Goal: Transaction & Acquisition: Purchase product/service

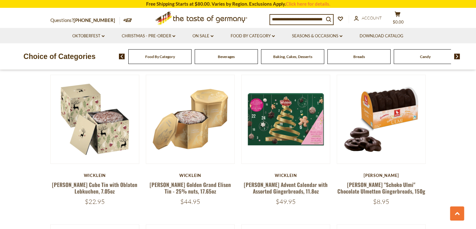
scroll to position [514, 0]
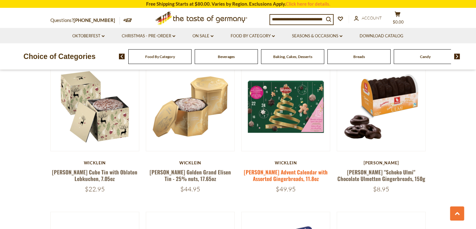
click at [288, 171] on link "[PERSON_NAME] Advent Calendar with Assorted Gingerbreads, 11.8oz" at bounding box center [286, 175] width 84 height 14
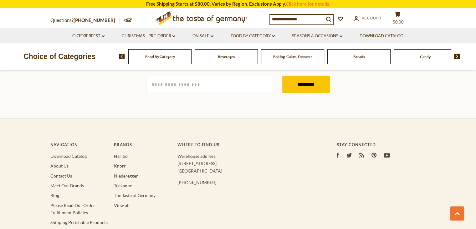
scroll to position [1077, 0]
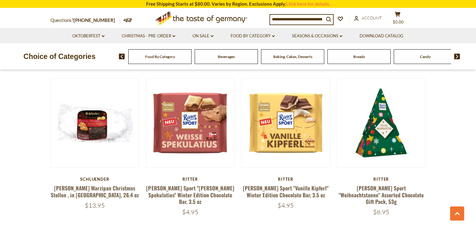
scroll to position [952, 0]
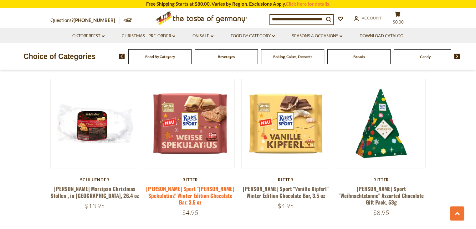
click at [187, 184] on link "[PERSON_NAME] Sport "[PERSON_NAME] Spekulatius" Winter Edition Chocolate Bar, 3…" at bounding box center [190, 194] width 88 height 21
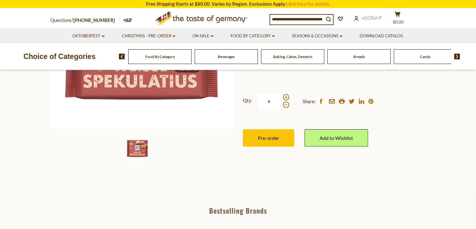
scroll to position [163, 0]
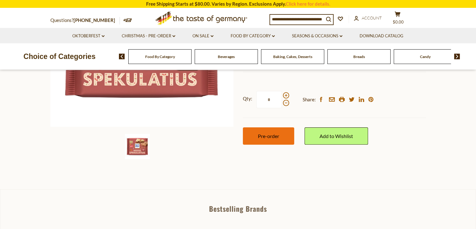
click at [275, 133] on span "Pre-order" at bounding box center [268, 136] width 21 height 6
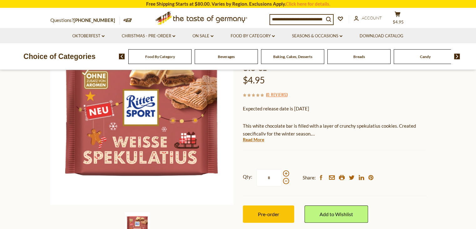
scroll to position [90, 0]
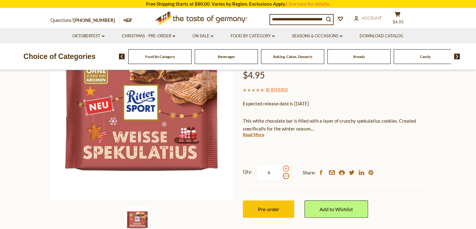
click at [287, 165] on span at bounding box center [286, 168] width 6 height 6
click at [282, 164] on input "*" at bounding box center [270, 172] width 26 height 17
click at [283, 165] on span at bounding box center [286, 168] width 6 height 6
click at [282, 164] on input "*" at bounding box center [270, 172] width 26 height 17
click at [285, 173] on span at bounding box center [286, 176] width 6 height 6
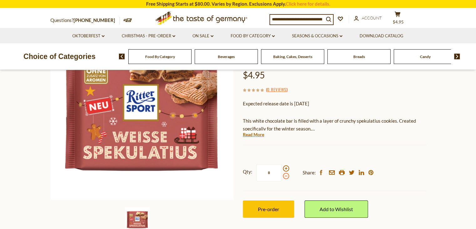
click at [282, 164] on input "*" at bounding box center [270, 172] width 26 height 17
type input "*"
click at [267, 206] on span "Pre-order" at bounding box center [268, 209] width 21 height 6
click at [399, 18] on button "cart $19.8" at bounding box center [398, 19] width 19 height 16
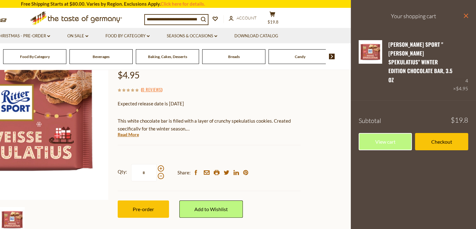
click at [466, 15] on icon at bounding box center [466, 15] width 4 height 4
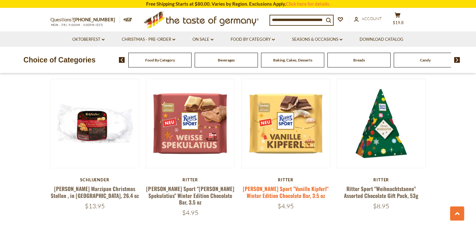
click at [287, 185] on link "[PERSON_NAME] Sport "Vanille Kipferl" Winter Edition Chocolate Bar, 3.5 oz" at bounding box center [286, 191] width 86 height 14
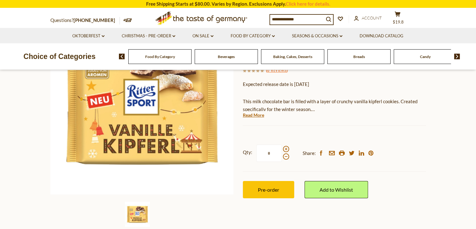
scroll to position [103, 0]
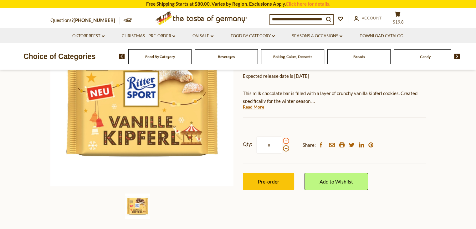
click at [286, 142] on span at bounding box center [286, 141] width 6 height 6
click at [282, 142] on input "*" at bounding box center [270, 144] width 26 height 17
click at [286, 142] on span at bounding box center [286, 141] width 6 height 6
click at [282, 142] on input "*" at bounding box center [270, 144] width 26 height 17
click at [285, 149] on span at bounding box center [286, 148] width 6 height 6
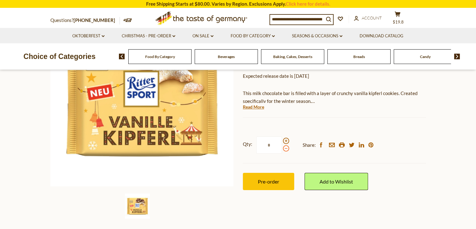
click at [282, 149] on input "*" at bounding box center [270, 144] width 26 height 17
type input "*"
click at [258, 181] on span "Pre-order" at bounding box center [268, 181] width 21 height 6
click at [396, 17] on icon at bounding box center [398, 14] width 6 height 5
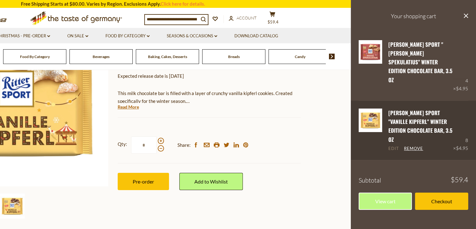
click at [396, 146] on link "Edit" at bounding box center [394, 149] width 11 height 6
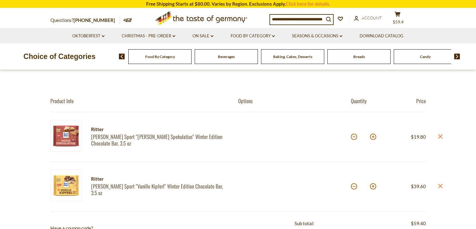
scroll to position [63, 0]
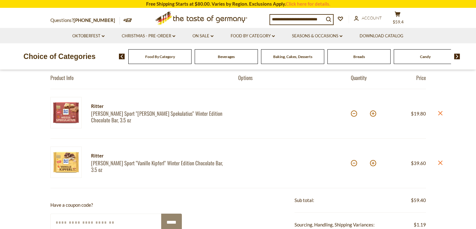
click at [356, 163] on button at bounding box center [354, 163] width 6 height 6
type input "*"
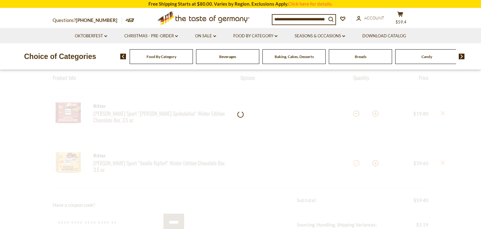
click at [352, 163] on div at bounding box center [240, 231] width 481 height 365
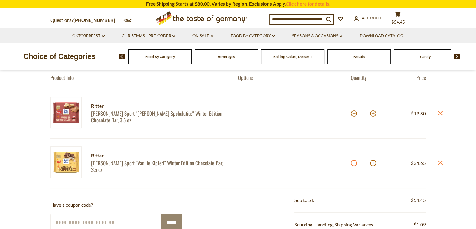
click at [355, 164] on button at bounding box center [354, 163] width 6 height 6
type input "*"
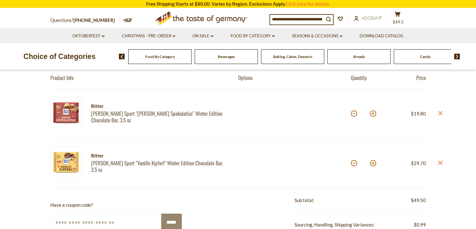
click at [355, 164] on button at bounding box center [354, 163] width 6 height 6
type input "*"
click at [354, 164] on button at bounding box center [354, 163] width 6 height 6
type input "*"
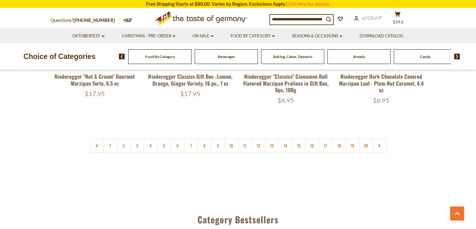
scroll to position [1529, 0]
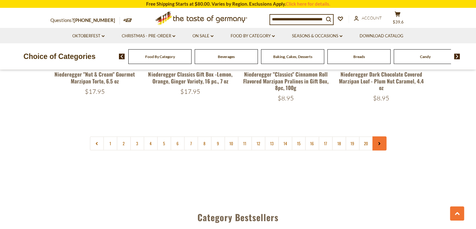
click at [381, 142] on icon at bounding box center [380, 143] width 4 height 3
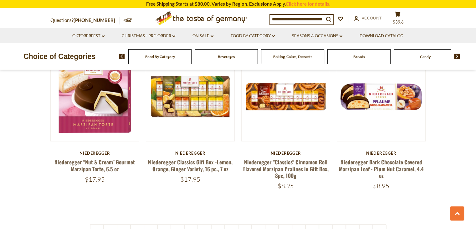
scroll to position [1453, 0]
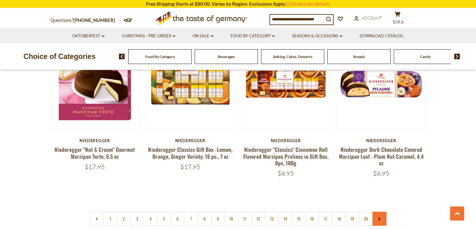
click at [376, 211] on link at bounding box center [380, 218] width 14 height 14
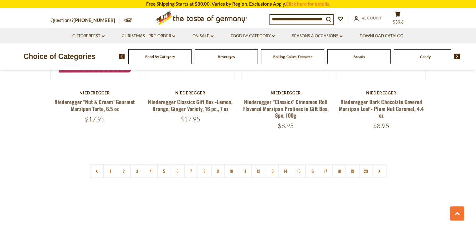
scroll to position [1498, 0]
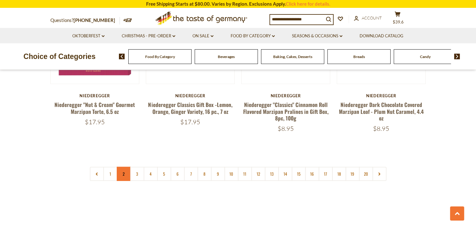
click at [120, 167] on link "2" at bounding box center [124, 174] width 14 height 14
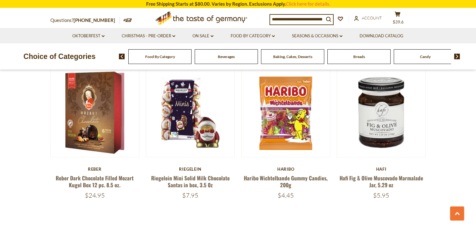
scroll to position [1455, 0]
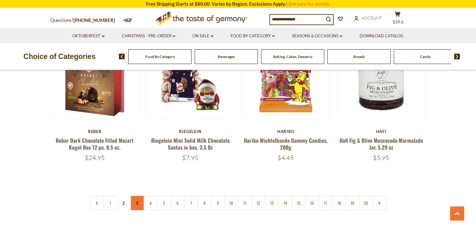
click at [136, 196] on link "3" at bounding box center [137, 203] width 14 height 14
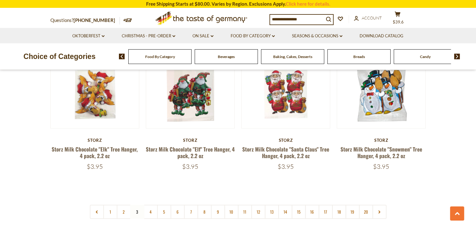
scroll to position [1448, 0]
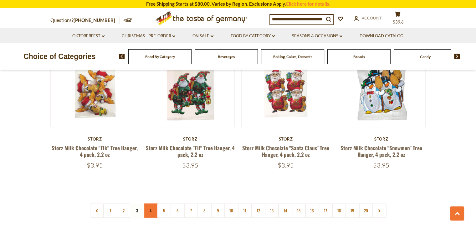
click at [152, 203] on link "4" at bounding box center [151, 210] width 14 height 14
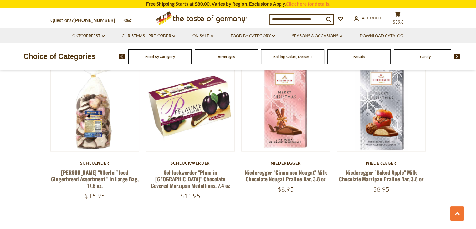
scroll to position [1423, 0]
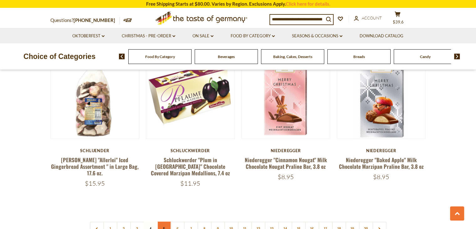
click at [163, 221] on link "5" at bounding box center [164, 228] width 14 height 14
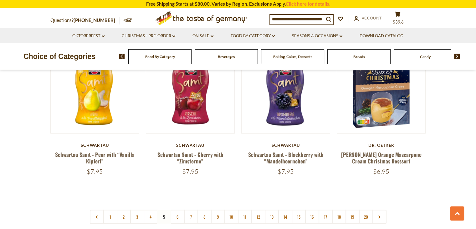
scroll to position [1461, 0]
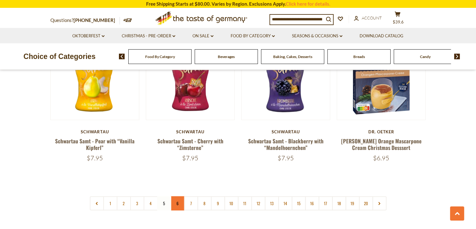
click at [177, 196] on link "6" at bounding box center [178, 203] width 14 height 14
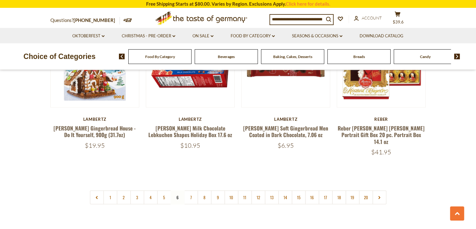
scroll to position [1536, 0]
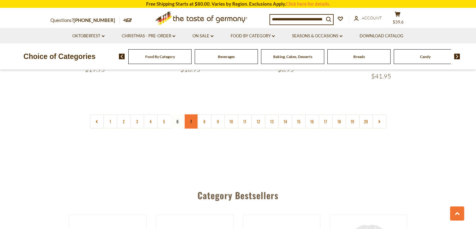
click at [189, 114] on link "7" at bounding box center [191, 121] width 14 height 14
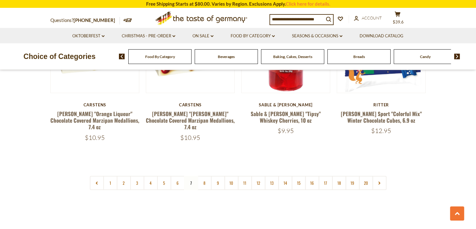
scroll to position [1549, 0]
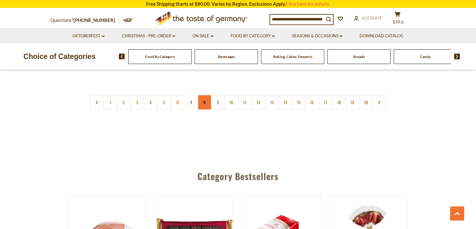
click at [203, 95] on link "8" at bounding box center [205, 102] width 14 height 14
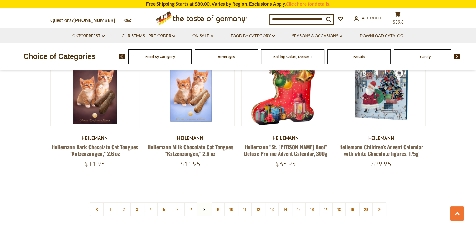
scroll to position [1461, 0]
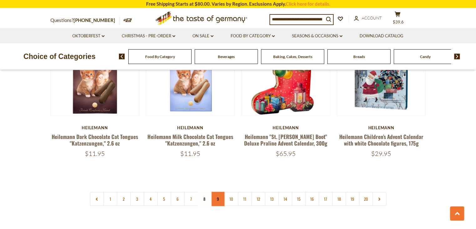
click at [219, 192] on link "9" at bounding box center [218, 199] width 14 height 14
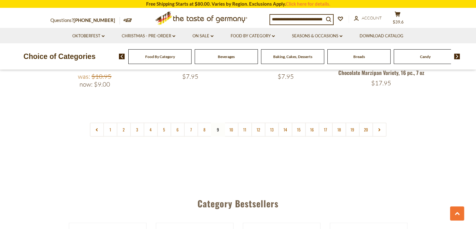
scroll to position [1549, 0]
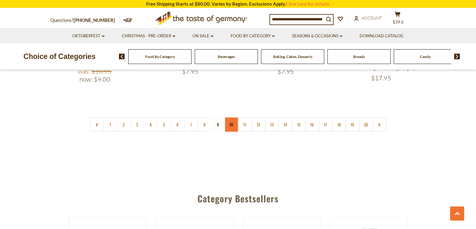
click at [233, 117] on link "10" at bounding box center [232, 124] width 14 height 14
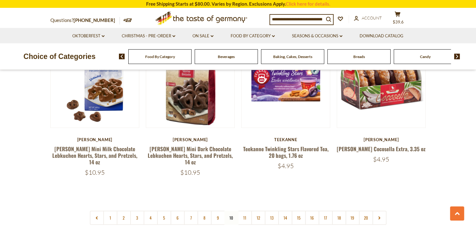
scroll to position [1473, 0]
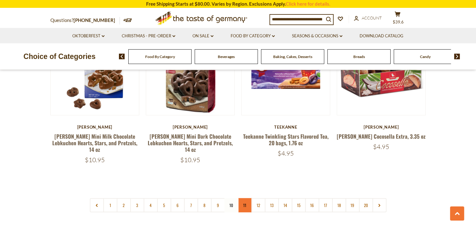
click at [243, 199] on link "11" at bounding box center [245, 205] width 14 height 14
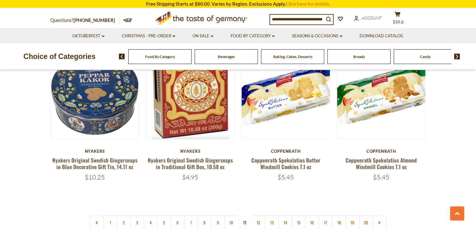
scroll to position [1486, 0]
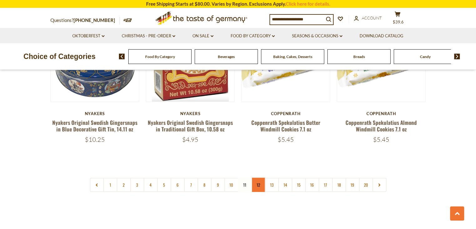
click at [257, 180] on link "12" at bounding box center [259, 185] width 14 height 14
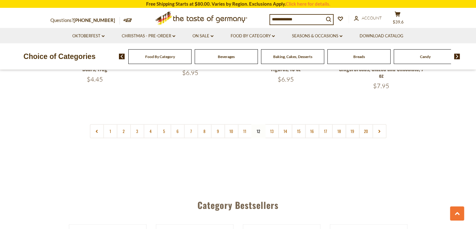
scroll to position [1574, 0]
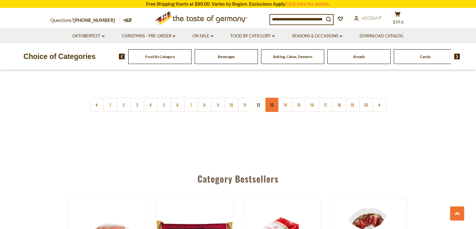
click at [274, 98] on link "13" at bounding box center [272, 105] width 14 height 14
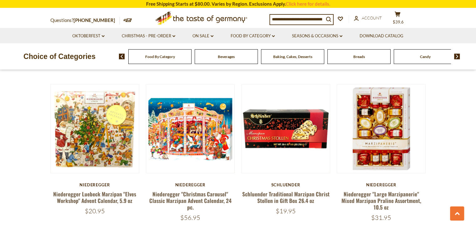
scroll to position [646, 0]
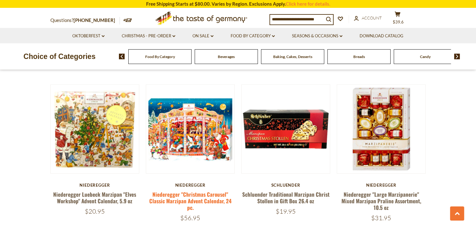
click at [180, 199] on link "Niederegger "Christmas Carousel" Classic Marzipan Advent Calendar, 24 pc." at bounding box center [190, 200] width 82 height 21
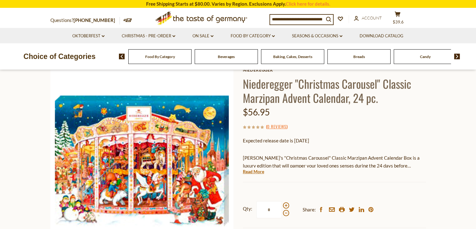
scroll to position [50, 0]
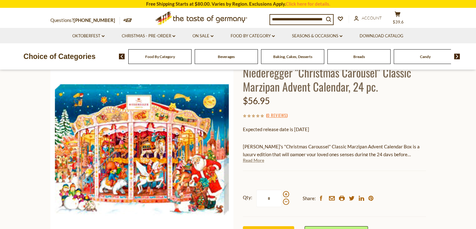
click at [257, 159] on link "Read More" at bounding box center [253, 160] width 21 height 6
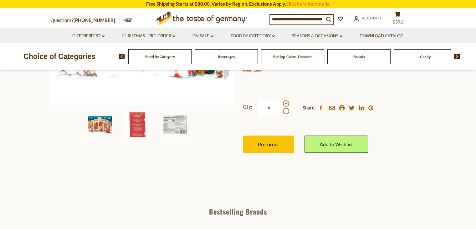
scroll to position [200, 0]
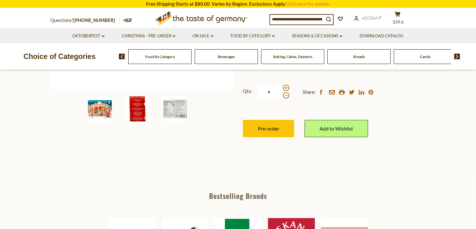
click at [133, 115] on img at bounding box center [137, 108] width 25 height 25
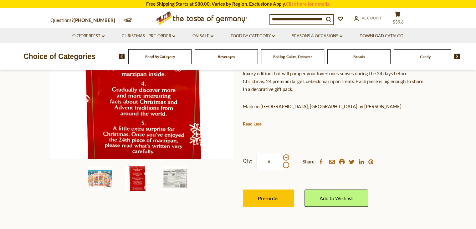
scroll to position [125, 0]
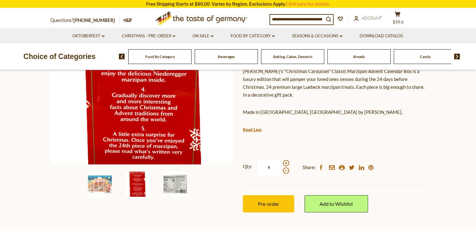
click at [180, 185] on img at bounding box center [175, 183] width 25 height 25
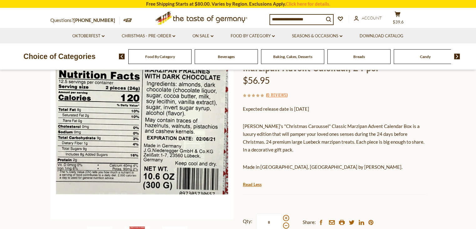
scroll to position [63, 0]
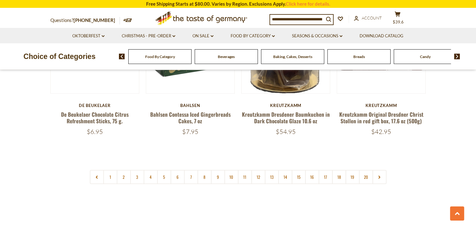
scroll to position [1511, 0]
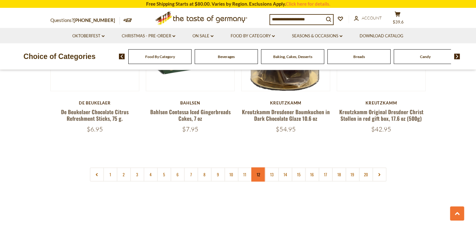
click at [263, 167] on link "12" at bounding box center [259, 174] width 14 height 14
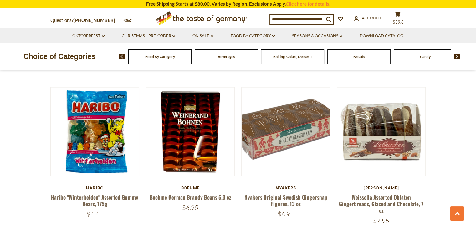
scroll to position [1449, 0]
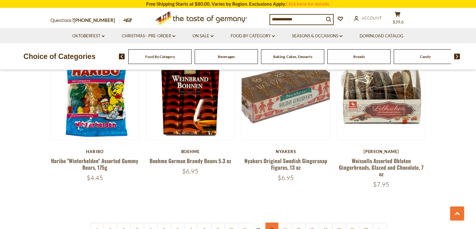
click at [271, 222] on link "13" at bounding box center [272, 229] width 14 height 14
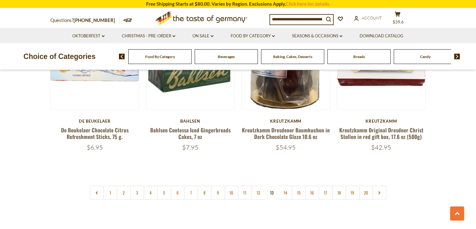
scroll to position [1495, 0]
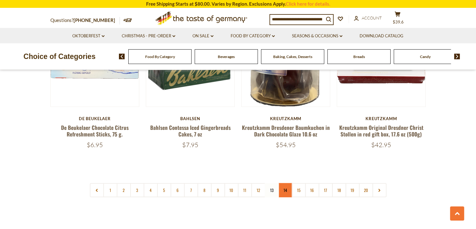
click at [286, 183] on link "14" at bounding box center [285, 190] width 14 height 14
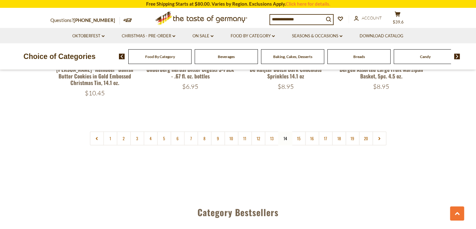
scroll to position [1534, 0]
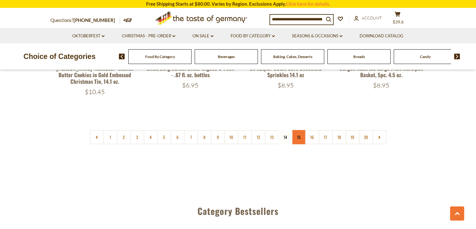
click at [300, 132] on link "15" at bounding box center [299, 137] width 14 height 14
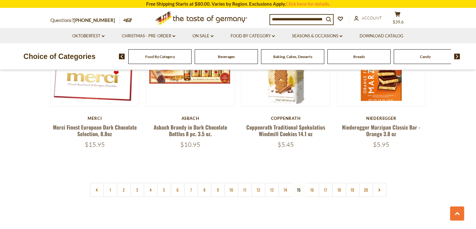
scroll to position [1561, 0]
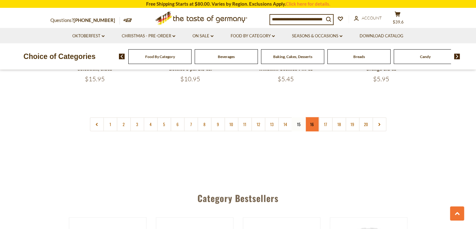
click at [313, 117] on link "16" at bounding box center [312, 124] width 14 height 14
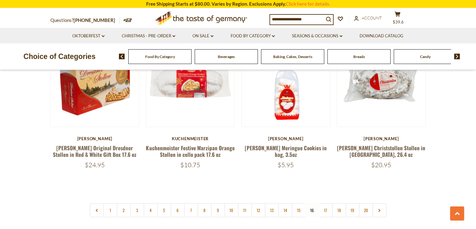
scroll to position [1436, 0]
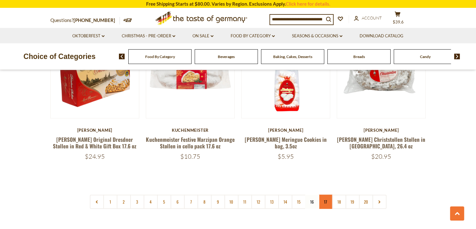
click at [329, 195] on link "17" at bounding box center [326, 202] width 14 height 14
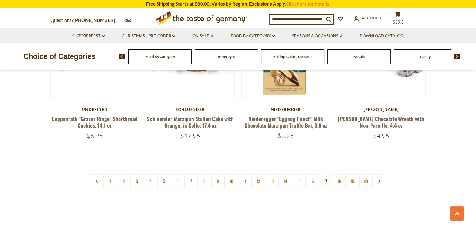
scroll to position [1473, 0]
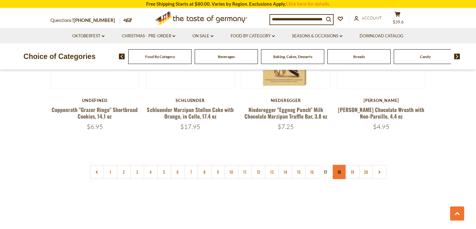
click at [339, 170] on link "18" at bounding box center [339, 172] width 14 height 14
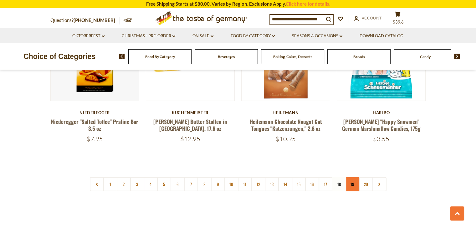
click at [352, 177] on link "19" at bounding box center [353, 184] width 14 height 14
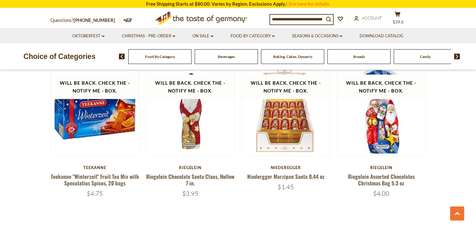
scroll to position [1448, 0]
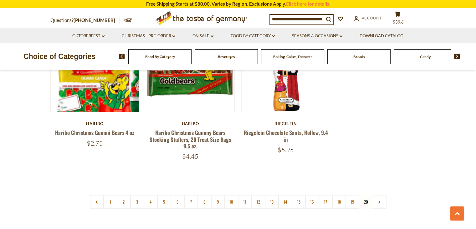
scroll to position [233, 0]
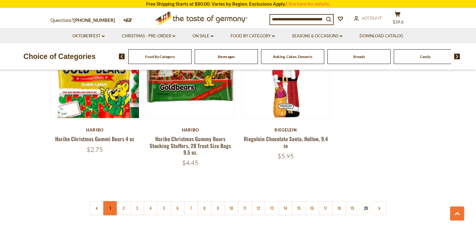
click at [112, 207] on link "1" at bounding box center [110, 208] width 14 height 14
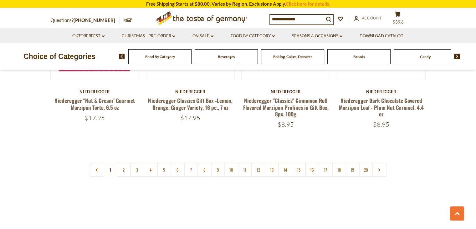
scroll to position [1523, 0]
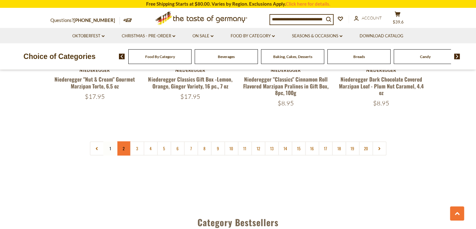
click at [124, 141] on link "2" at bounding box center [124, 148] width 14 height 14
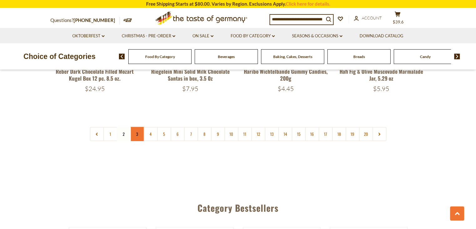
click at [138, 127] on link "3" at bounding box center [137, 134] width 14 height 14
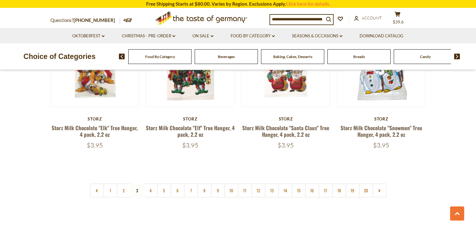
scroll to position [1498, 0]
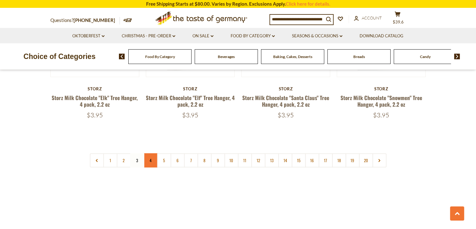
click at [149, 155] on link "4" at bounding box center [151, 160] width 14 height 14
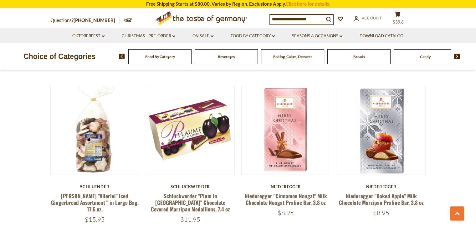
scroll to position [1398, 0]
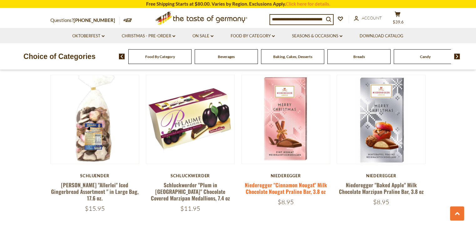
click at [292, 186] on link "Niederegger "Cinnamon Nougat" Milk Chocolate Nougat Praline Bar, 3.8 oz" at bounding box center [286, 188] width 82 height 14
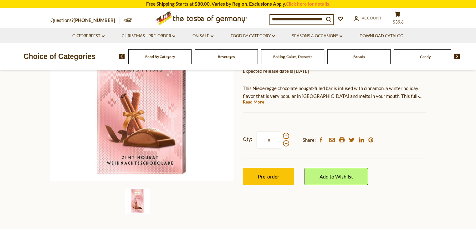
scroll to position [112, 0]
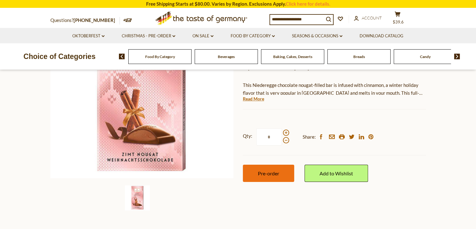
click at [257, 177] on button "Pre-order" at bounding box center [268, 172] width 51 height 17
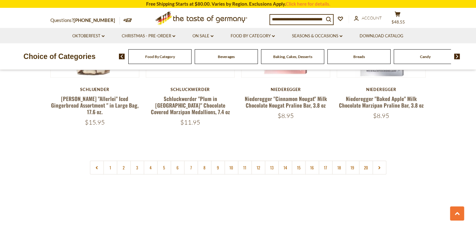
scroll to position [1523, 0]
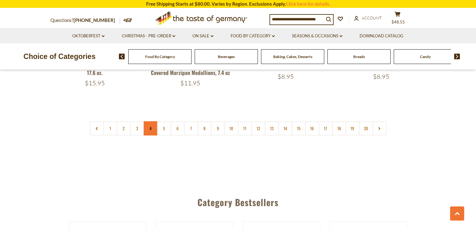
click at [149, 125] on link "4" at bounding box center [151, 128] width 14 height 14
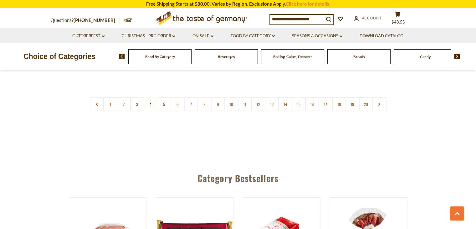
scroll to position [1530, 0]
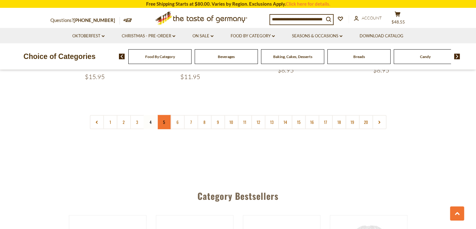
click at [163, 118] on link "5" at bounding box center [164, 122] width 14 height 14
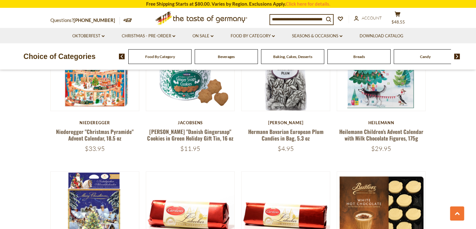
scroll to position [496, 0]
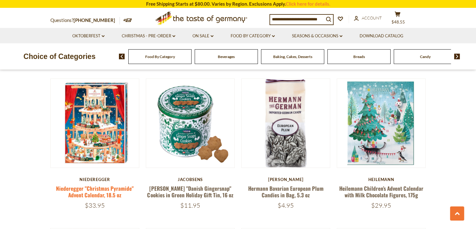
click at [100, 186] on link "Niederegger "Christmas Pyramide" Advent Calendar, 18.5 oz" at bounding box center [95, 191] width 78 height 14
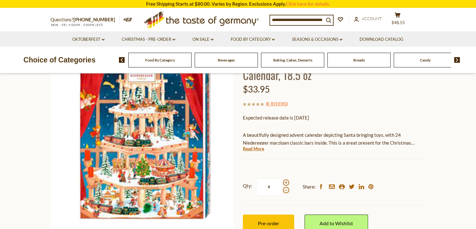
scroll to position [63, 0]
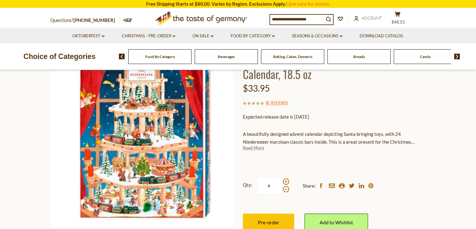
click at [251, 150] on link "Read More" at bounding box center [253, 147] width 21 height 6
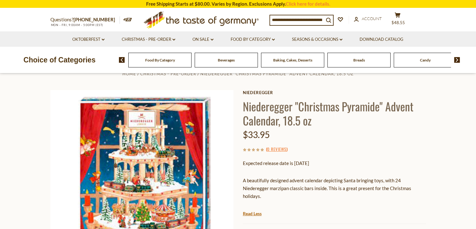
scroll to position [0, 0]
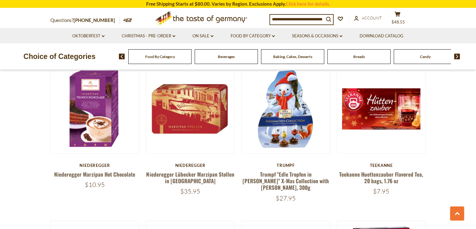
scroll to position [1273, 0]
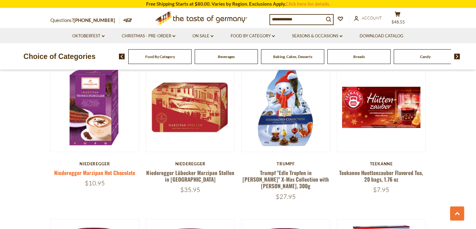
click at [58, 169] on link "Niederegger Marzipan Hot Chocolate" at bounding box center [94, 173] width 81 height 8
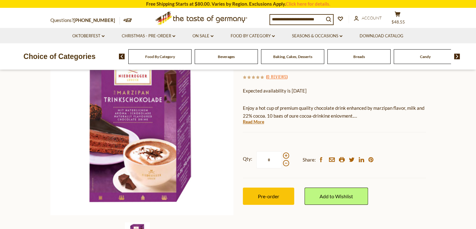
scroll to position [75, 0]
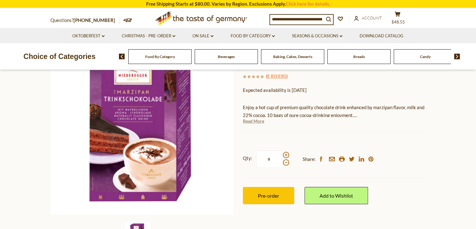
click at [253, 123] on link "Read More" at bounding box center [253, 121] width 21 height 6
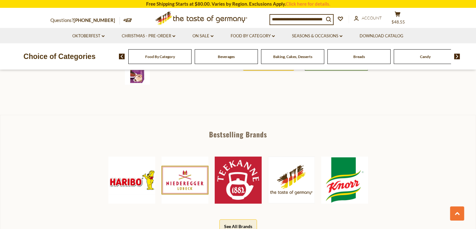
scroll to position [238, 0]
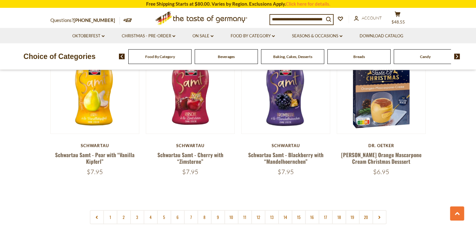
scroll to position [1448, 0]
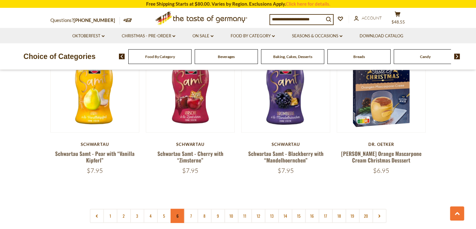
click at [174, 209] on link "6" at bounding box center [178, 216] width 14 height 14
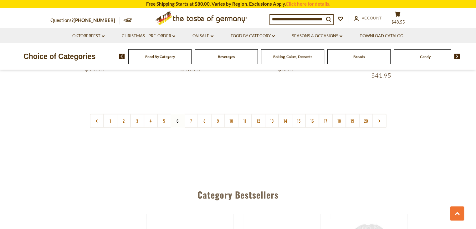
scroll to position [1549, 0]
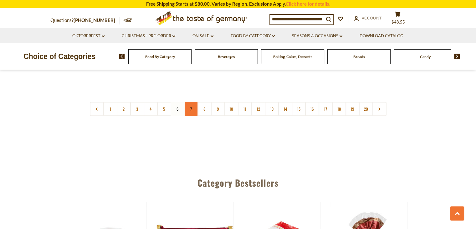
click at [190, 102] on link "7" at bounding box center [191, 109] width 14 height 14
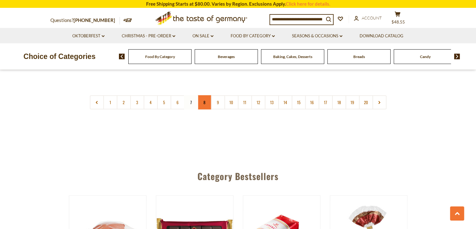
click at [205, 95] on link "8" at bounding box center [205, 102] width 14 height 14
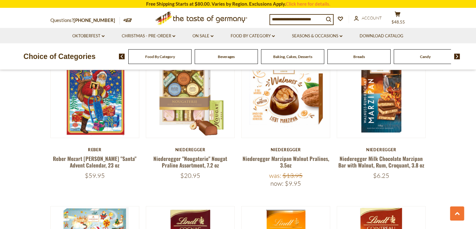
scroll to position [358, 0]
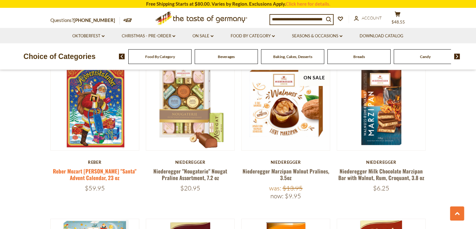
click at [97, 173] on link "Reber Mozart [PERSON_NAME] "Santa" Advent Calendar, 23 oz" at bounding box center [95, 174] width 84 height 14
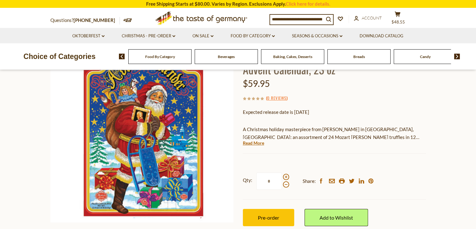
scroll to position [88, 0]
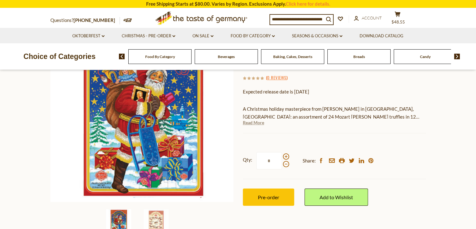
click at [256, 124] on link "Read More" at bounding box center [253, 122] width 21 height 6
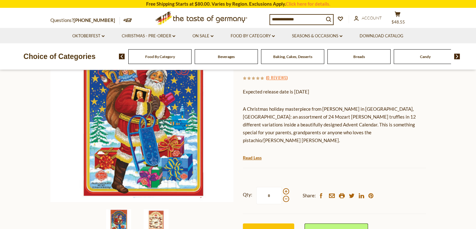
click at [156, 214] on img at bounding box center [156, 221] width 25 height 25
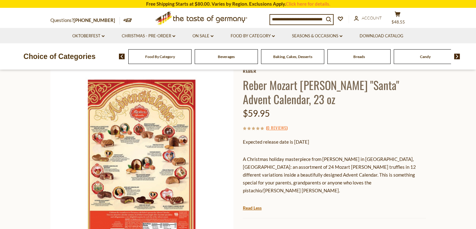
scroll to position [50, 0]
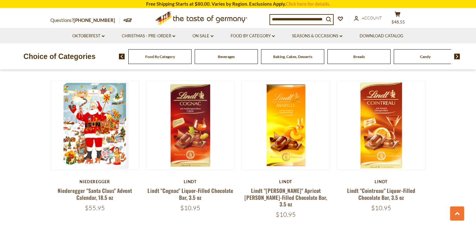
scroll to position [484, 0]
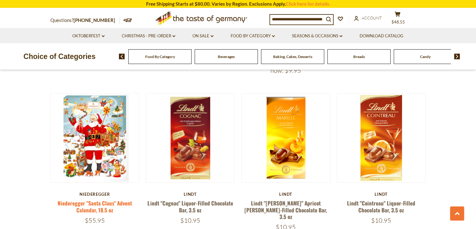
click at [78, 200] on link "Niederegger "Santa Claus" Advent Calendar, 18.5 oz" at bounding box center [95, 206] width 75 height 14
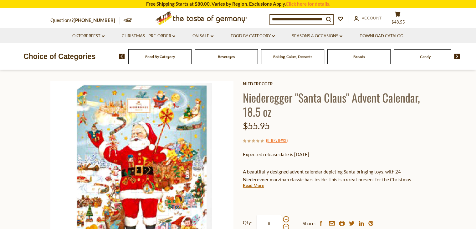
scroll to position [38, 0]
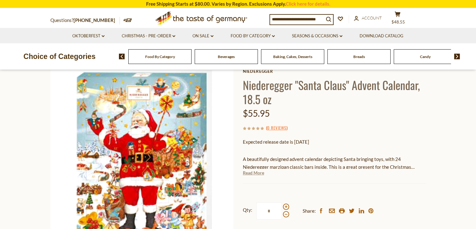
click at [262, 174] on link "Read More" at bounding box center [253, 172] width 21 height 6
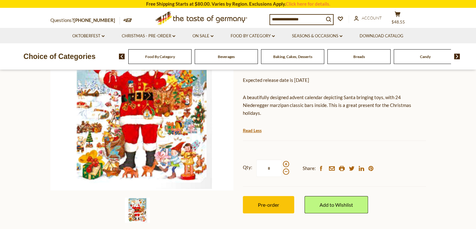
scroll to position [100, 0]
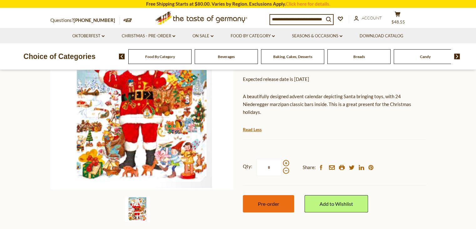
click at [276, 202] on span "Pre-order" at bounding box center [268, 203] width 21 height 6
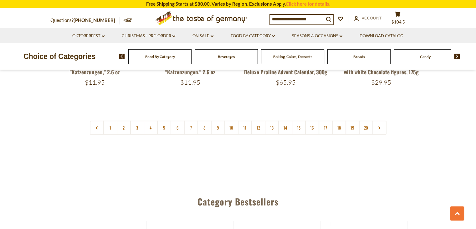
scroll to position [1561, 0]
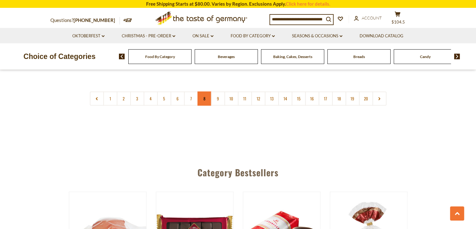
click at [206, 91] on link "8" at bounding box center [205, 98] width 14 height 14
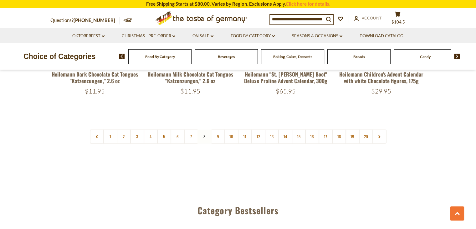
scroll to position [1500, 0]
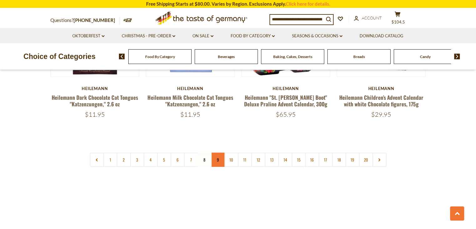
click at [221, 153] on link "9" at bounding box center [218, 160] width 14 height 14
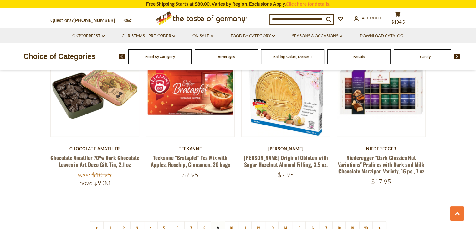
scroll to position [1448, 0]
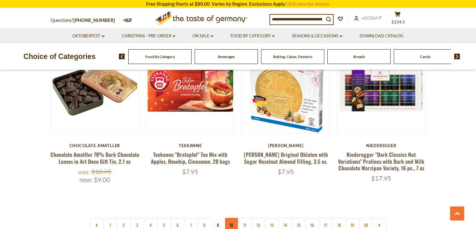
click at [230, 218] on link "10" at bounding box center [232, 225] width 14 height 14
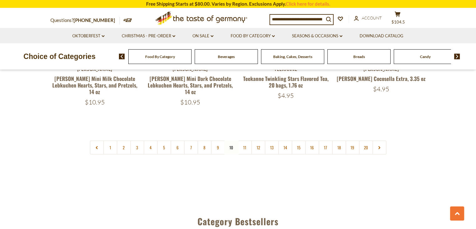
scroll to position [1536, 0]
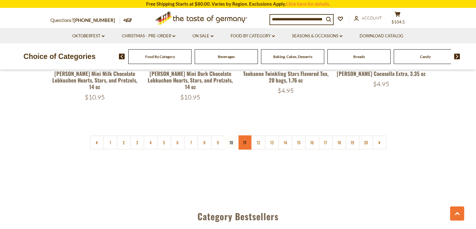
click at [247, 135] on link "11" at bounding box center [245, 142] width 14 height 14
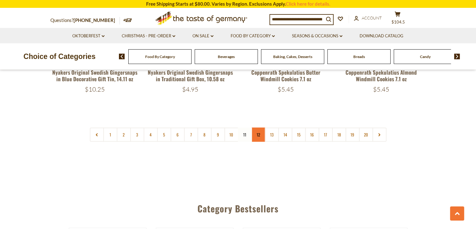
click at [260, 127] on link "12" at bounding box center [259, 134] width 14 height 14
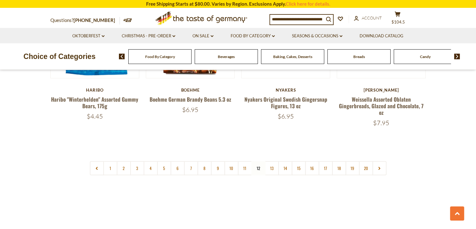
scroll to position [1511, 0]
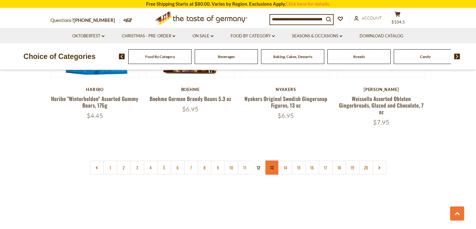
click at [269, 160] on link "13" at bounding box center [272, 167] width 14 height 14
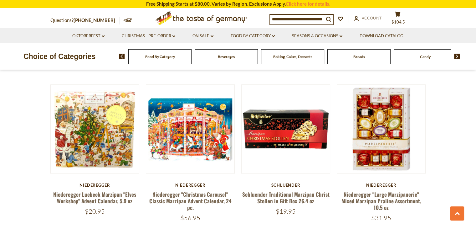
scroll to position [659, 0]
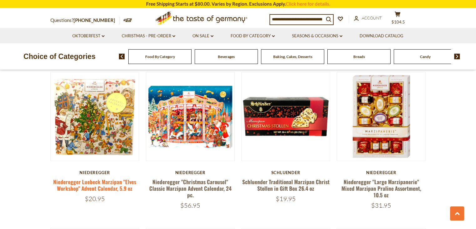
click at [70, 180] on link "Niederegger Luebeck Marzipan "Elves Workshop" Advent Calendar, 5.9 oz" at bounding box center [94, 185] width 83 height 14
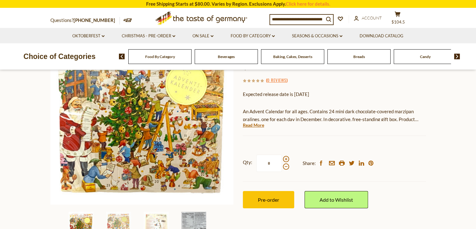
scroll to position [88, 0]
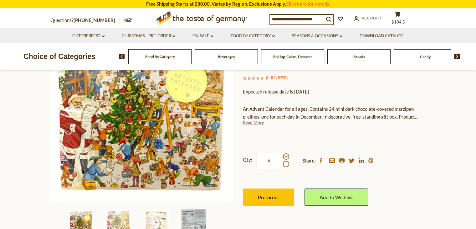
click at [260, 122] on link "Read More" at bounding box center [253, 122] width 21 height 6
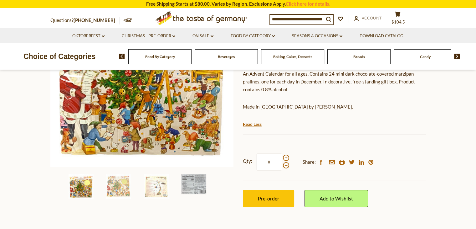
scroll to position [138, 0]
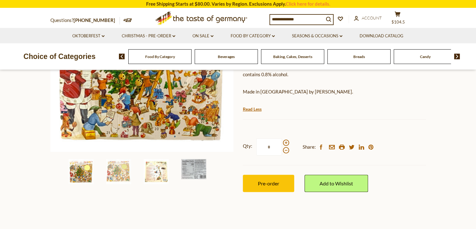
click at [160, 174] on img at bounding box center [156, 171] width 25 height 25
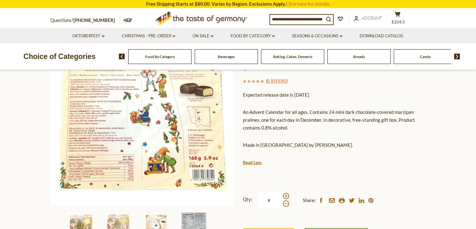
scroll to position [113, 0]
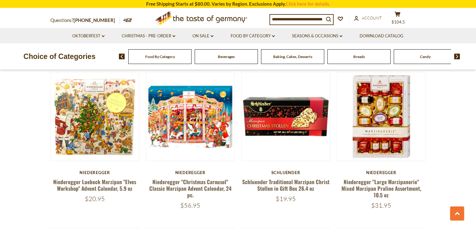
scroll to position [672, 0]
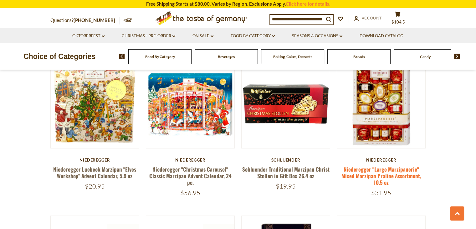
click at [368, 171] on link "Niederegger "Large Marzipanerie" Mixed Marzipan Praline Assortment, 10.5 oz" at bounding box center [382, 175] width 80 height 21
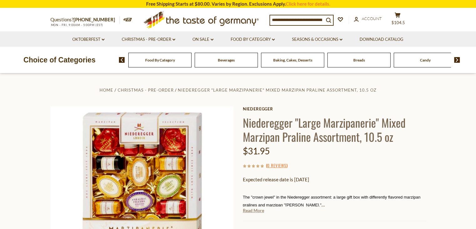
click at [257, 213] on link "Read More" at bounding box center [253, 210] width 21 height 6
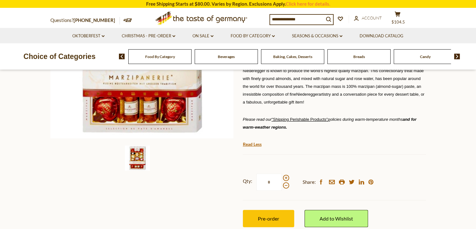
scroll to position [175, 0]
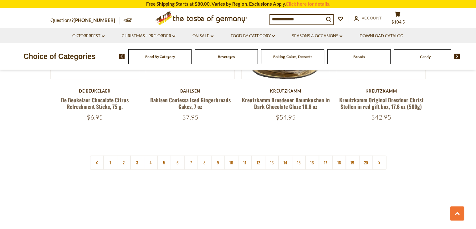
scroll to position [1523, 0]
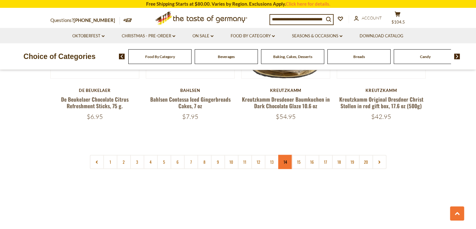
click at [283, 155] on link "14" at bounding box center [285, 162] width 14 height 14
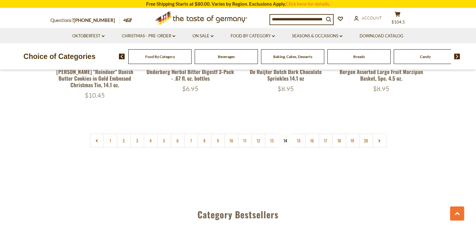
scroll to position [1536, 0]
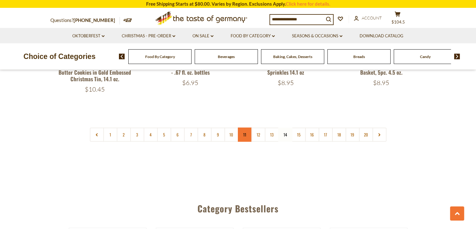
click at [246, 132] on link "11" at bounding box center [245, 134] width 14 height 14
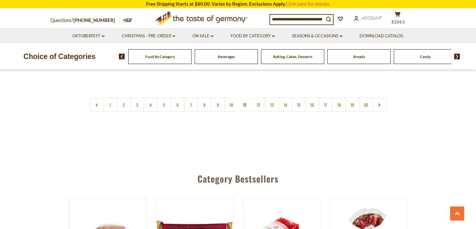
scroll to position [1574, 0]
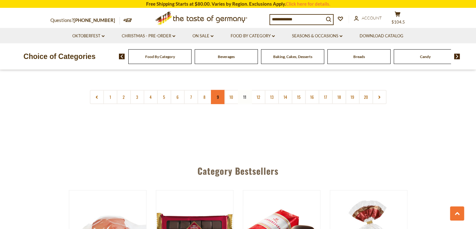
click at [219, 93] on link "9" at bounding box center [218, 97] width 14 height 14
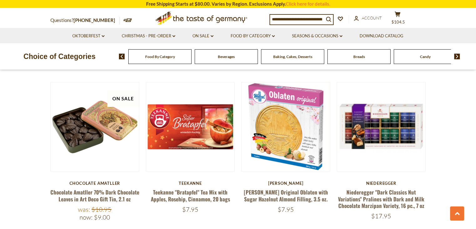
scroll to position [1423, 0]
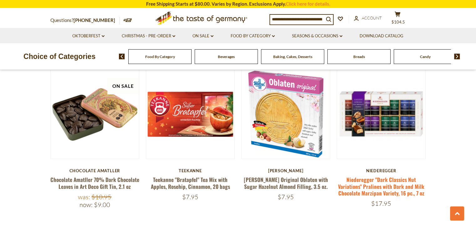
click at [377, 175] on link "Niederegger "Dark Classics Nut Variations" Pralines with Dark and Milk Chocolat…" at bounding box center [381, 185] width 86 height 21
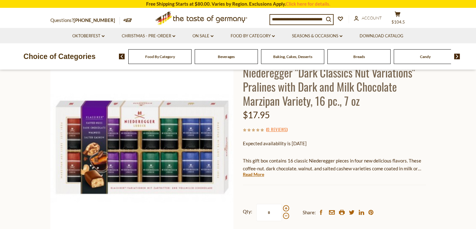
scroll to position [63, 0]
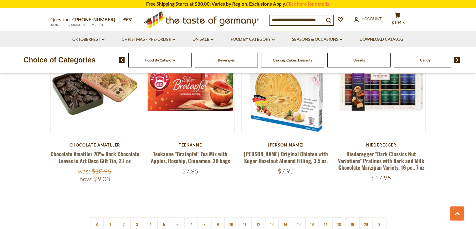
scroll to position [1461, 0]
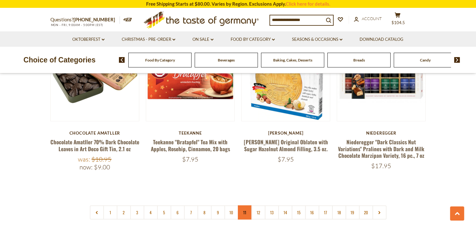
click at [241, 205] on link "11" at bounding box center [245, 212] width 14 height 14
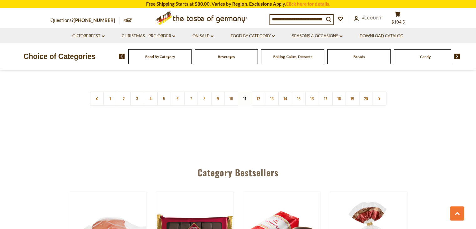
scroll to position [1574, 0]
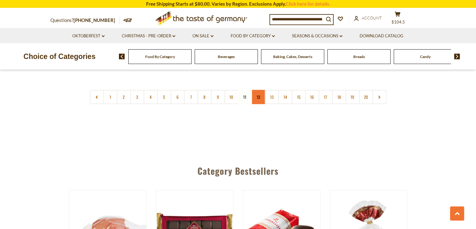
click at [260, 96] on link "12" at bounding box center [259, 97] width 14 height 14
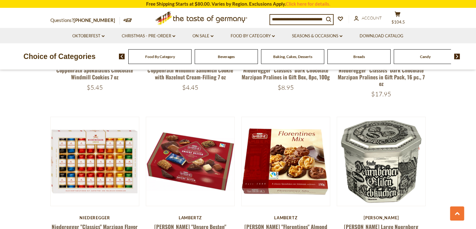
scroll to position [383, 0]
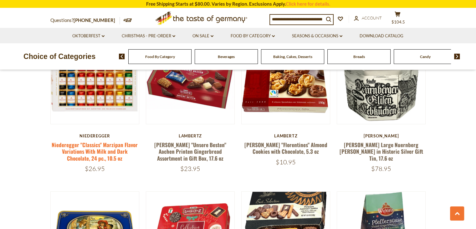
click at [70, 142] on link "Niederegger "Classics" Marzipan Flavor Variations With Milk and Dark Chocolate,…" at bounding box center [95, 151] width 86 height 21
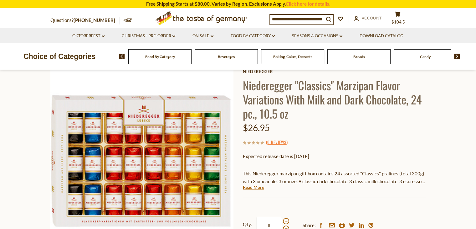
scroll to position [38, 0]
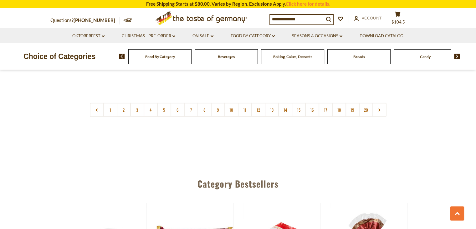
scroll to position [1561, 0]
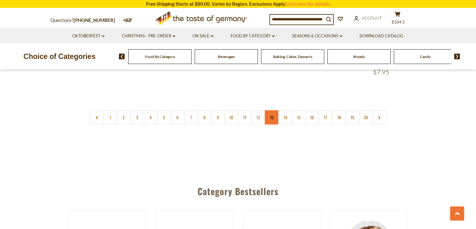
click at [274, 110] on link "13" at bounding box center [272, 117] width 14 height 14
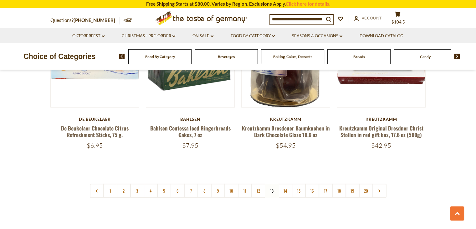
scroll to position [1511, 0]
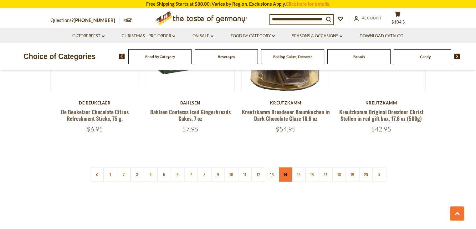
click at [280, 167] on link "14" at bounding box center [285, 174] width 14 height 14
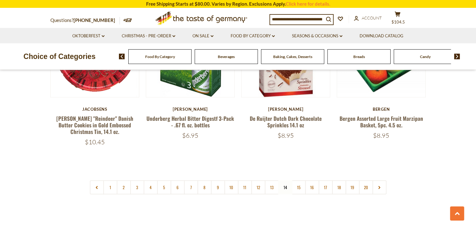
scroll to position [1486, 0]
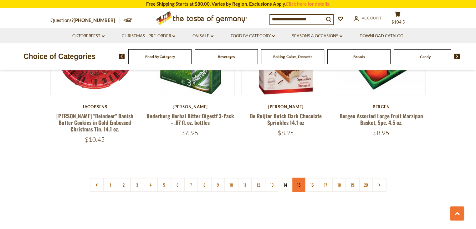
click at [300, 179] on link "15" at bounding box center [299, 185] width 14 height 14
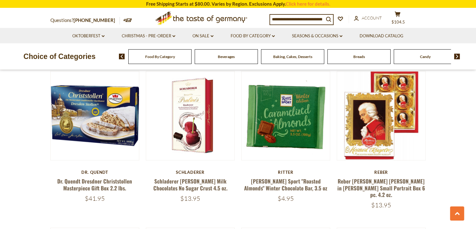
scroll to position [1273, 0]
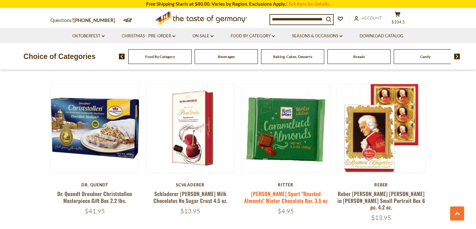
click at [257, 189] on link "[PERSON_NAME] Sport "Roasted Almonds" Winter Chocolate Bar, 3.5 oz" at bounding box center [285, 196] width 83 height 14
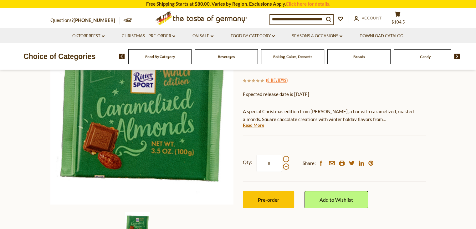
scroll to position [95, 0]
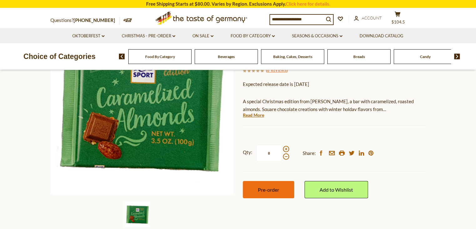
click at [271, 189] on span "Pre-order" at bounding box center [268, 189] width 21 height 6
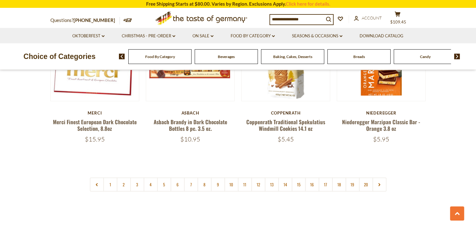
scroll to position [1511, 0]
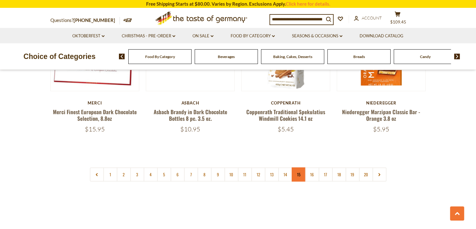
click at [298, 167] on link "15" at bounding box center [299, 174] width 14 height 14
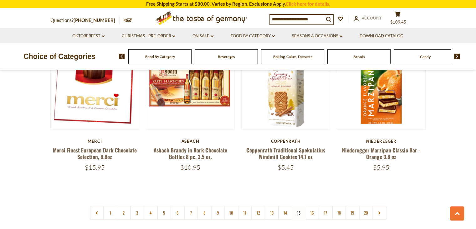
scroll to position [1498, 0]
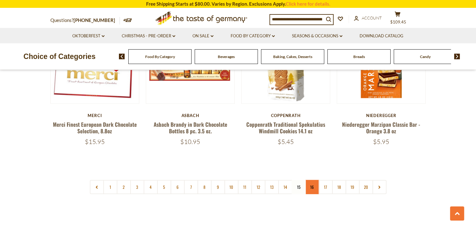
click at [316, 180] on link "16" at bounding box center [312, 187] width 14 height 14
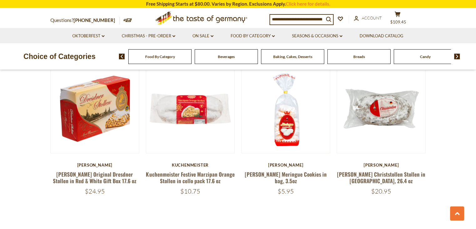
scroll to position [1423, 0]
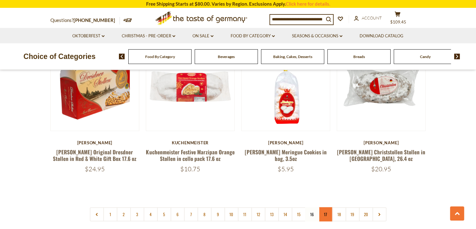
click at [323, 207] on link "17" at bounding box center [326, 214] width 14 height 14
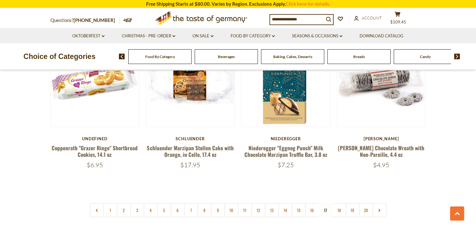
scroll to position [1436, 0]
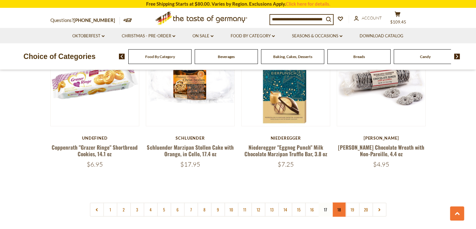
click at [342, 213] on link "18" at bounding box center [339, 209] width 14 height 14
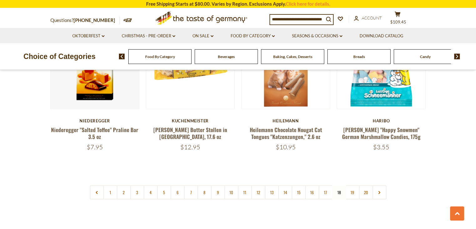
scroll to position [1473, 0]
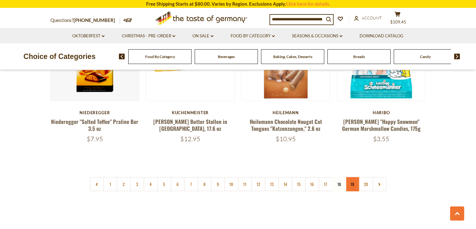
click at [355, 177] on link "19" at bounding box center [353, 184] width 14 height 14
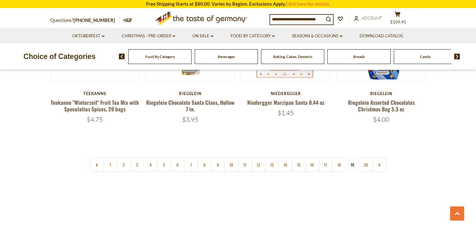
scroll to position [1523, 0]
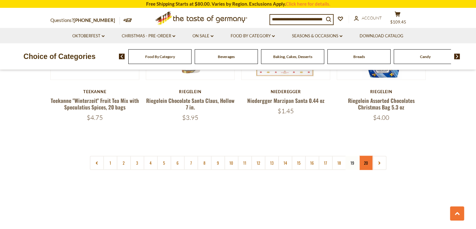
click at [368, 156] on link "20" at bounding box center [366, 163] width 14 height 14
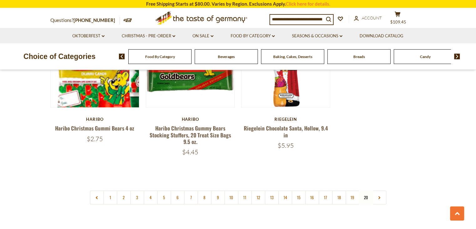
scroll to position [233, 0]
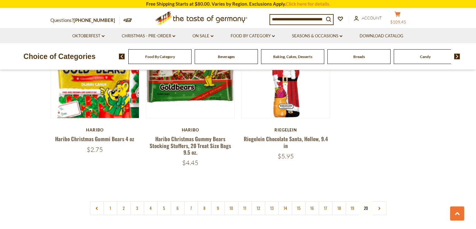
click at [403, 17] on button "cart $109.45" at bounding box center [398, 19] width 19 height 16
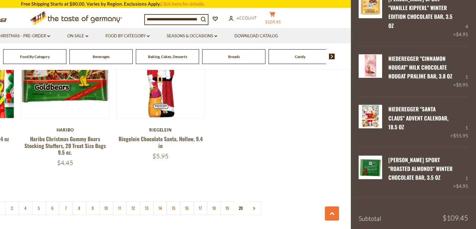
scroll to position [132, 0]
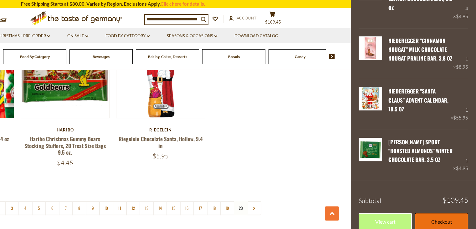
click at [437, 213] on link "Checkout" at bounding box center [441, 221] width 53 height 17
